Goal: Information Seeking & Learning: Learn about a topic

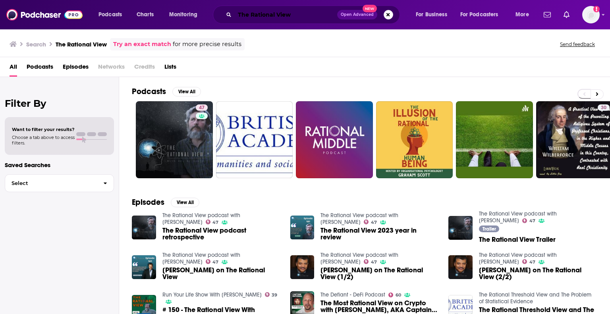
click at [250, 13] on input "The Rational View" at bounding box center [286, 14] width 102 height 13
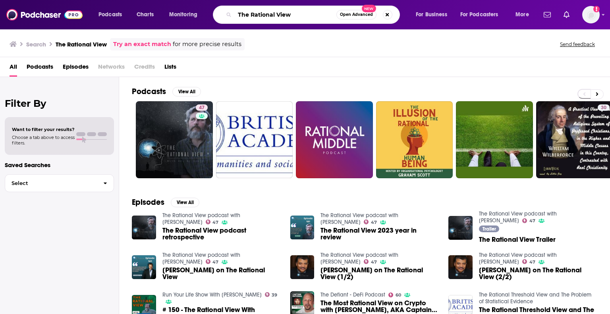
click at [250, 13] on input "The Rational View" at bounding box center [286, 14] width 102 height 13
paste input "https://podcasts.apple.com/us/podcast/office-hours-with-david-meltzer/id1678157…"
click at [310, 13] on input "https://podcasts.apple.com/us/podcast/office-hours-with-david-meltzer/id1678157…" at bounding box center [286, 14] width 102 height 13
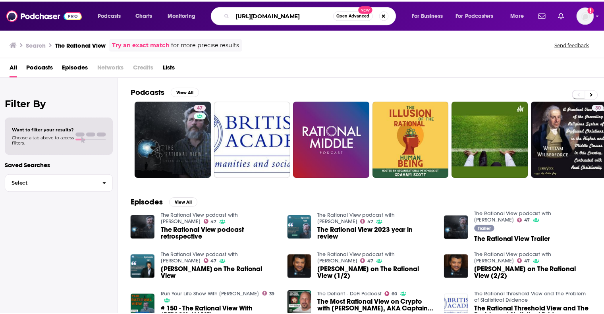
scroll to position [0, 0]
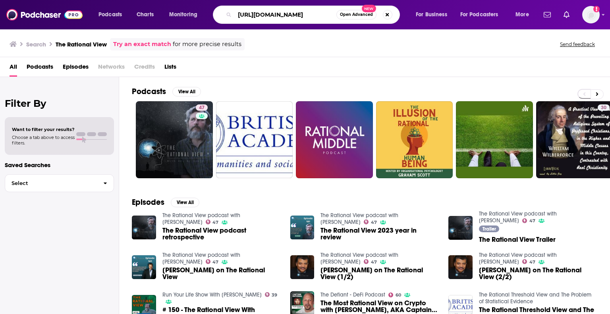
drag, startPoint x: 310, startPoint y: 13, endPoint x: 237, endPoint y: 19, distance: 73.2
click at [237, 19] on input "https://podcasts.apple.com/us/podcast/office-hours-with-david-meltzer/id1678157…" at bounding box center [286, 14] width 102 height 13
type input "office hours [PERSON_NAME]"
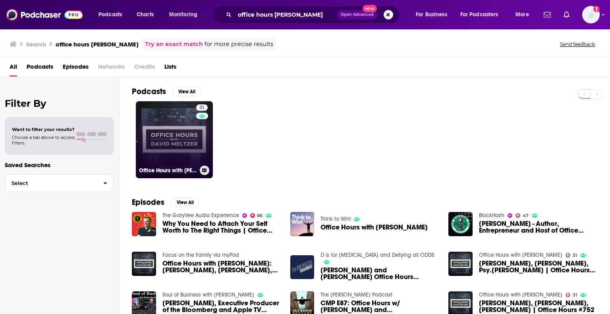
click at [191, 127] on link "31 Office Hours with [PERSON_NAME]" at bounding box center [174, 139] width 77 height 77
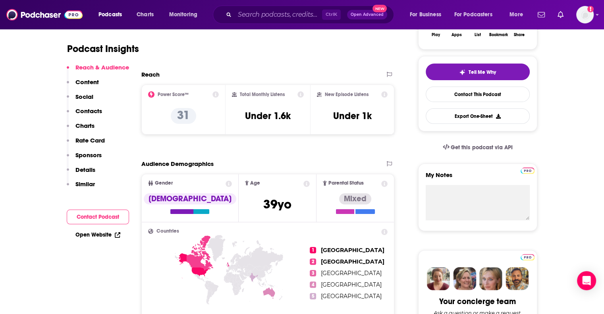
scroll to position [159, 0]
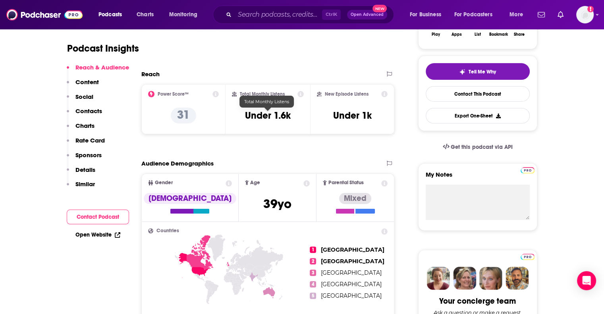
click at [262, 114] on h3 "Under 1.6k" at bounding box center [268, 116] width 46 height 12
drag, startPoint x: 262, startPoint y: 114, endPoint x: 276, endPoint y: 116, distance: 14.7
click at [276, 116] on h3 "Under 1.6k" at bounding box center [268, 116] width 46 height 12
copy h3 "Under 1.6k"
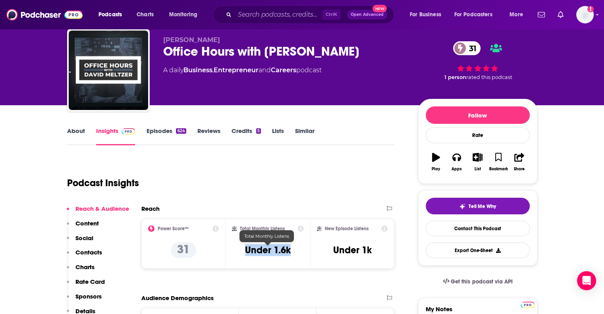
scroll to position [0, 0]
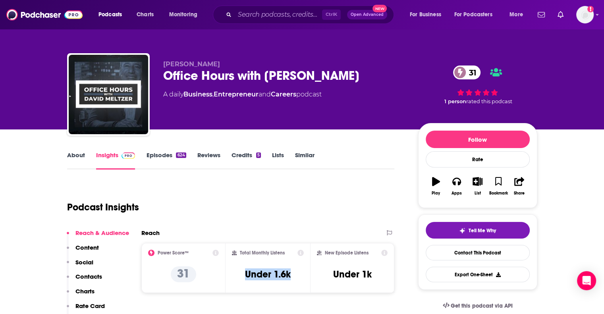
click at [79, 154] on link "About" at bounding box center [76, 160] width 18 height 18
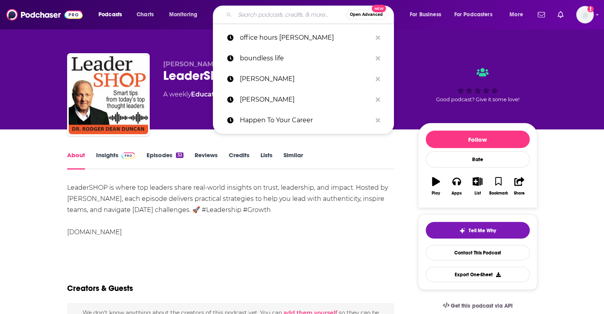
click at [264, 15] on input "Search podcasts, credits, & more..." at bounding box center [291, 14] width 112 height 13
click at [253, 38] on p "office hours [PERSON_NAME]" at bounding box center [306, 37] width 132 height 21
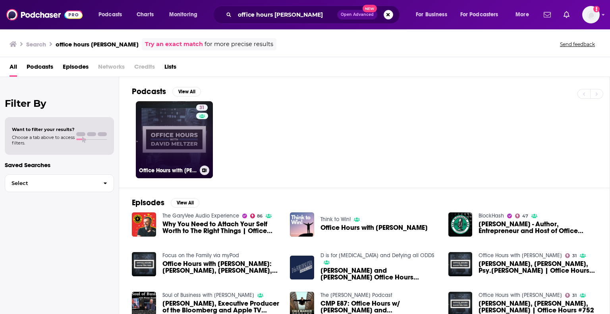
click at [183, 139] on link "31 Office Hours with [PERSON_NAME]" at bounding box center [174, 139] width 77 height 77
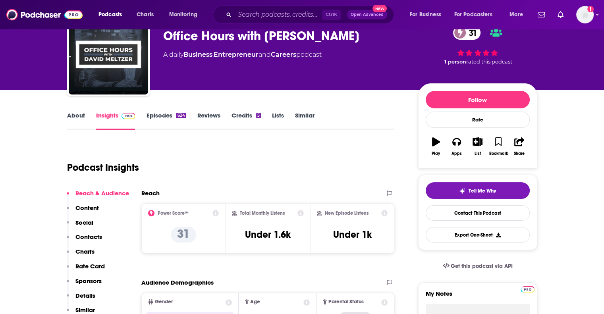
scroll to position [40, 0]
click at [78, 115] on link "About" at bounding box center [76, 121] width 18 height 18
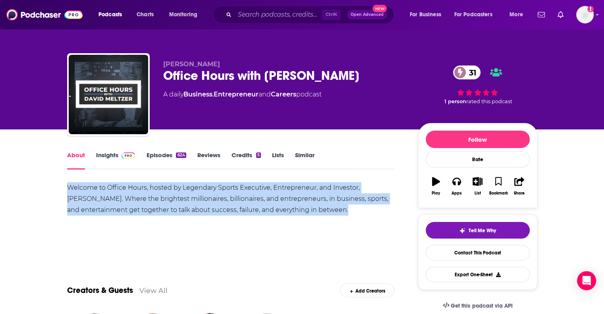
drag, startPoint x: 66, startPoint y: 186, endPoint x: 358, endPoint y: 210, distance: 293.2
copy div "Welcome to Office Hours, hosted by Legendary Sports Executive, Entrepreneur, an…"
